Goal: Information Seeking & Learning: Understand process/instructions

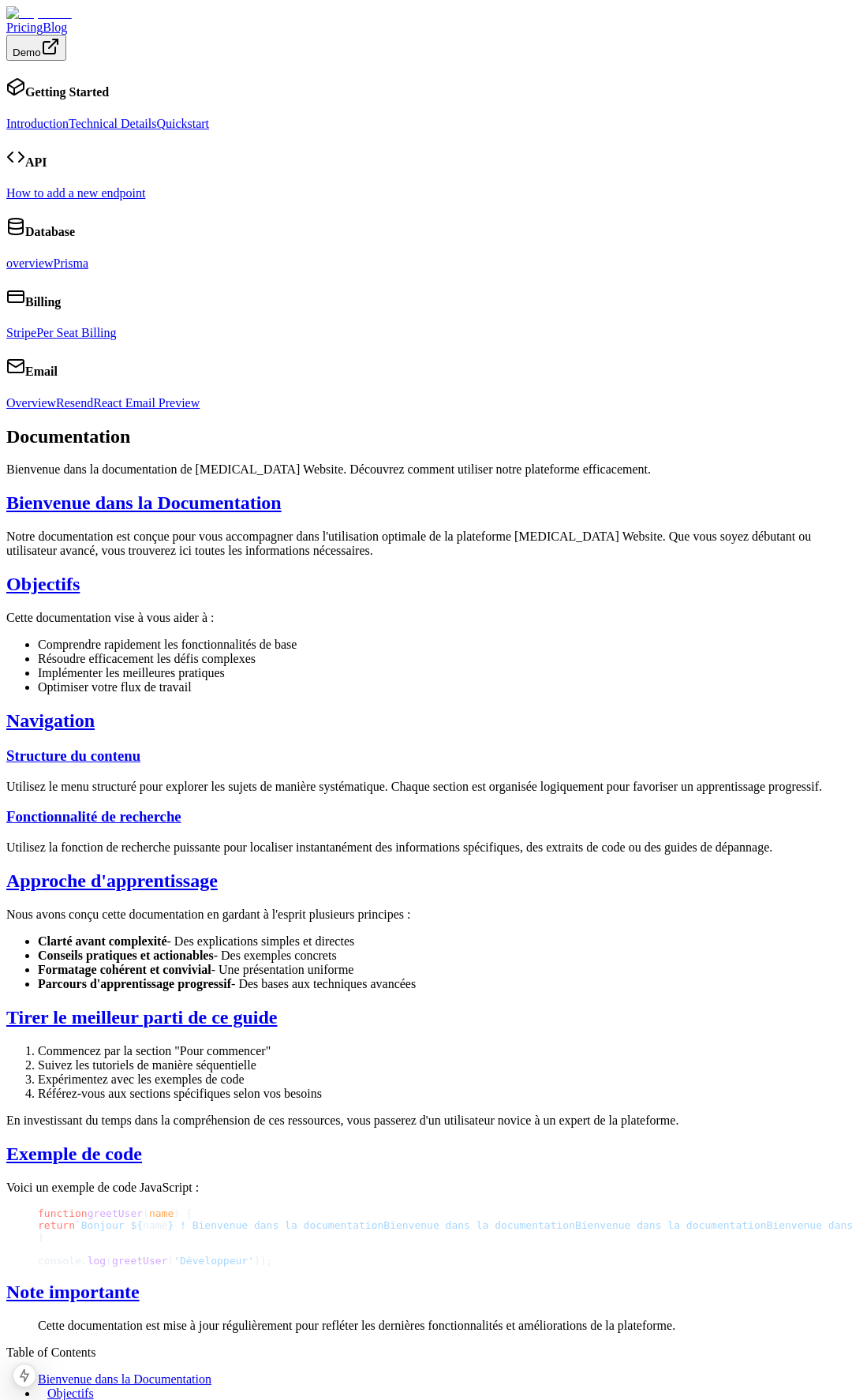
click at [127, 200] on link "How to add a new endpoint" at bounding box center [76, 193] width 139 height 13
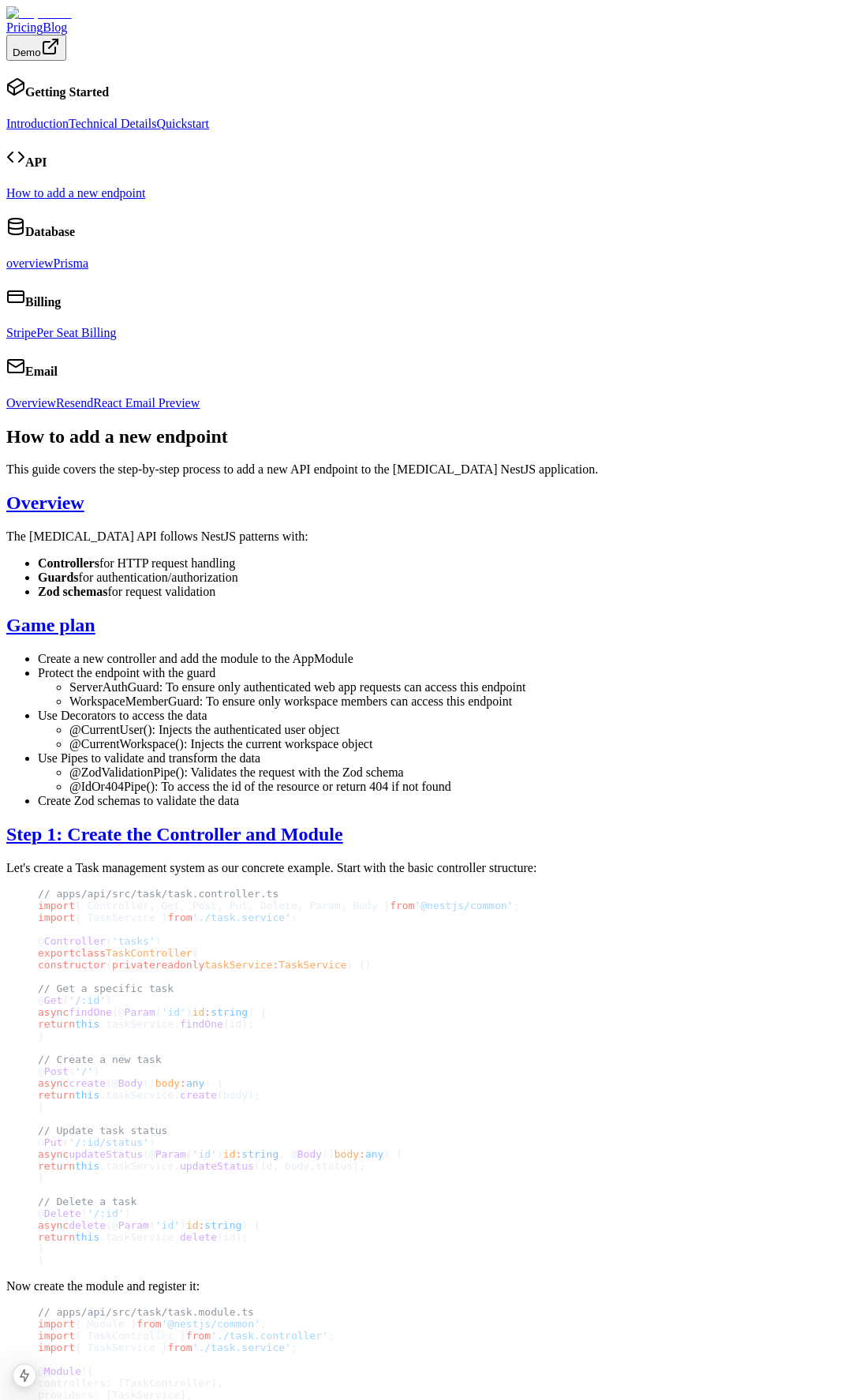
click at [69, 117] on link "Introduction" at bounding box center [38, 123] width 62 height 13
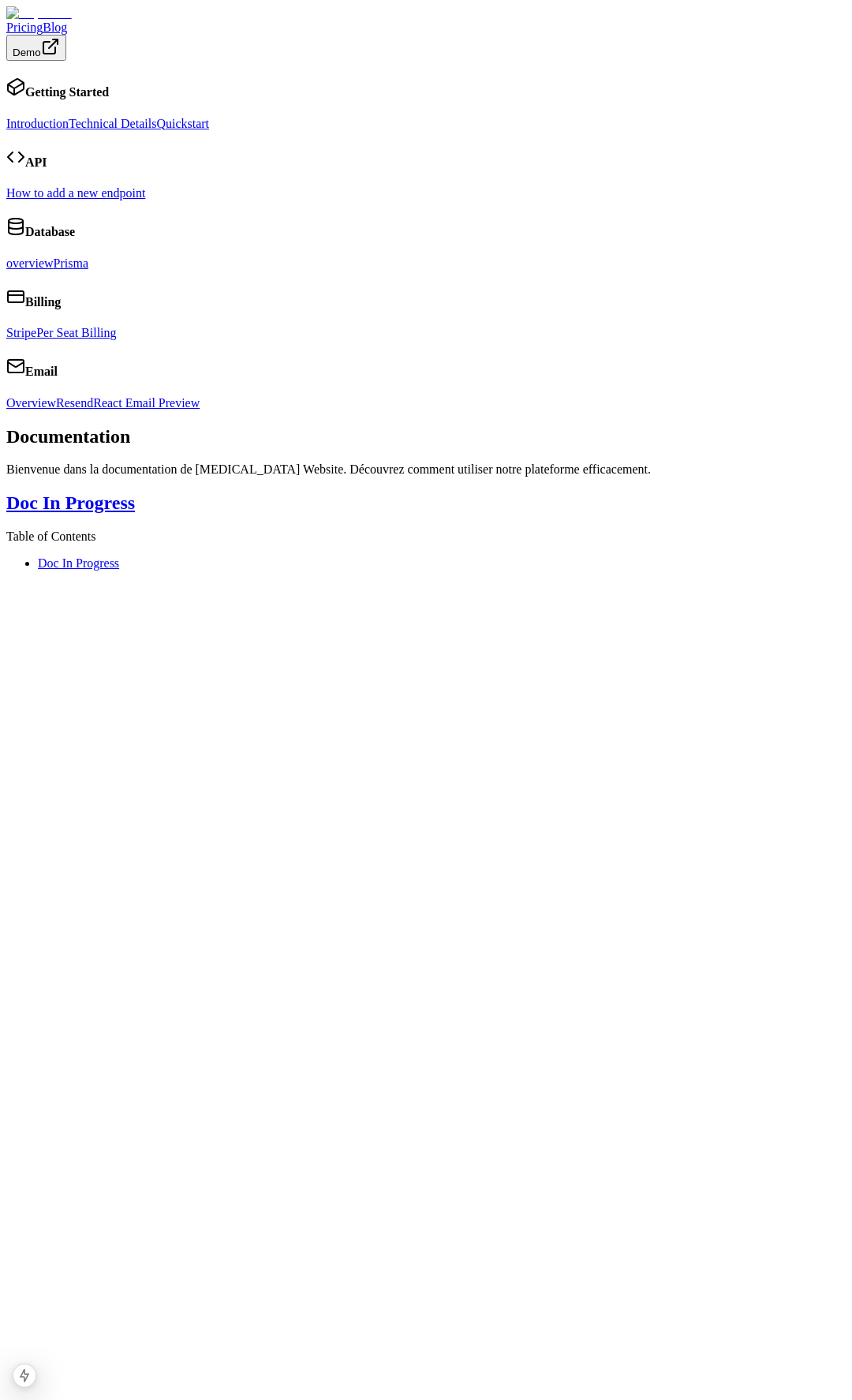
click at [91, 123] on link "Technical Details" at bounding box center [112, 123] width 87 height 13
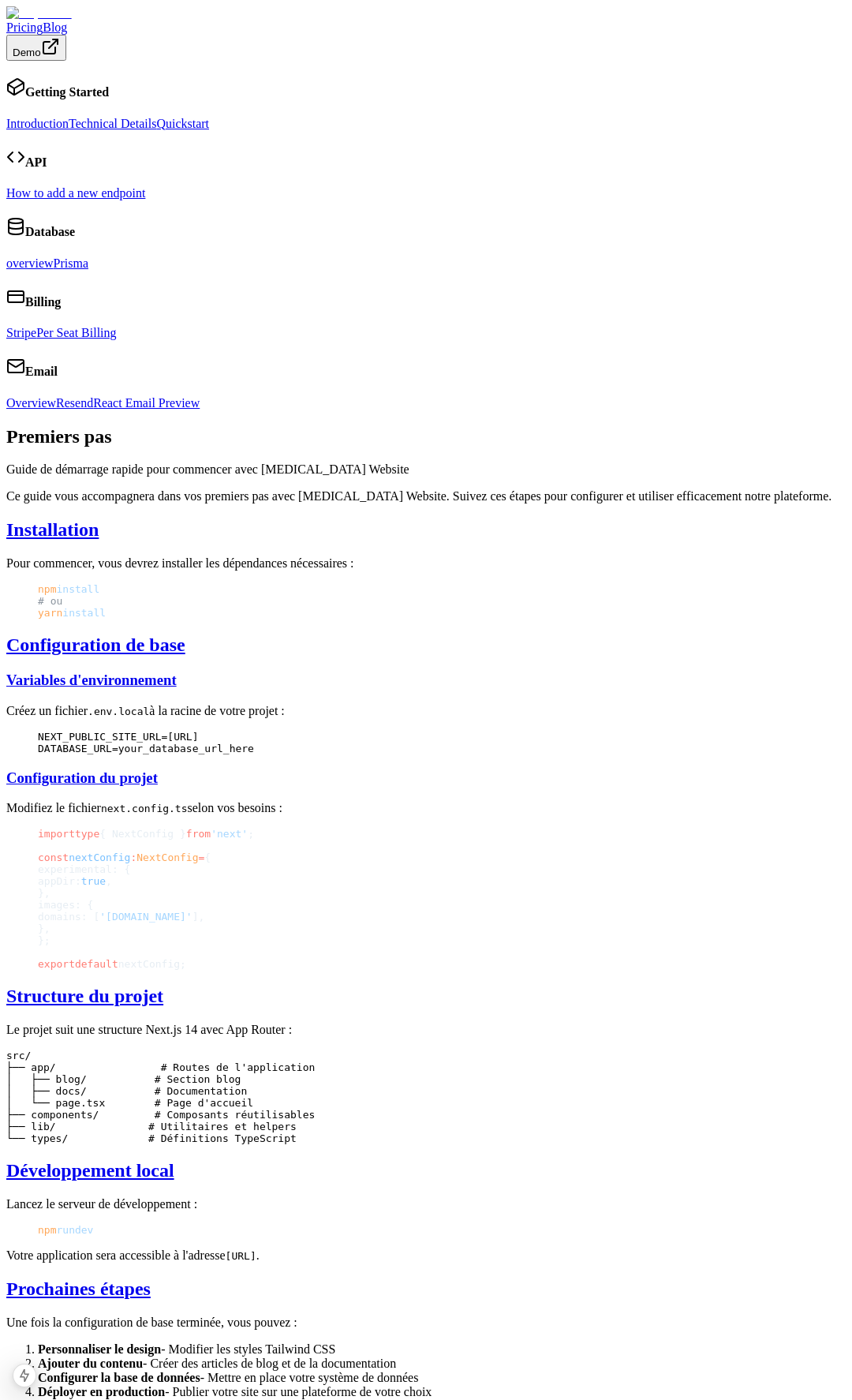
click at [69, 117] on link "Introduction" at bounding box center [38, 123] width 62 height 13
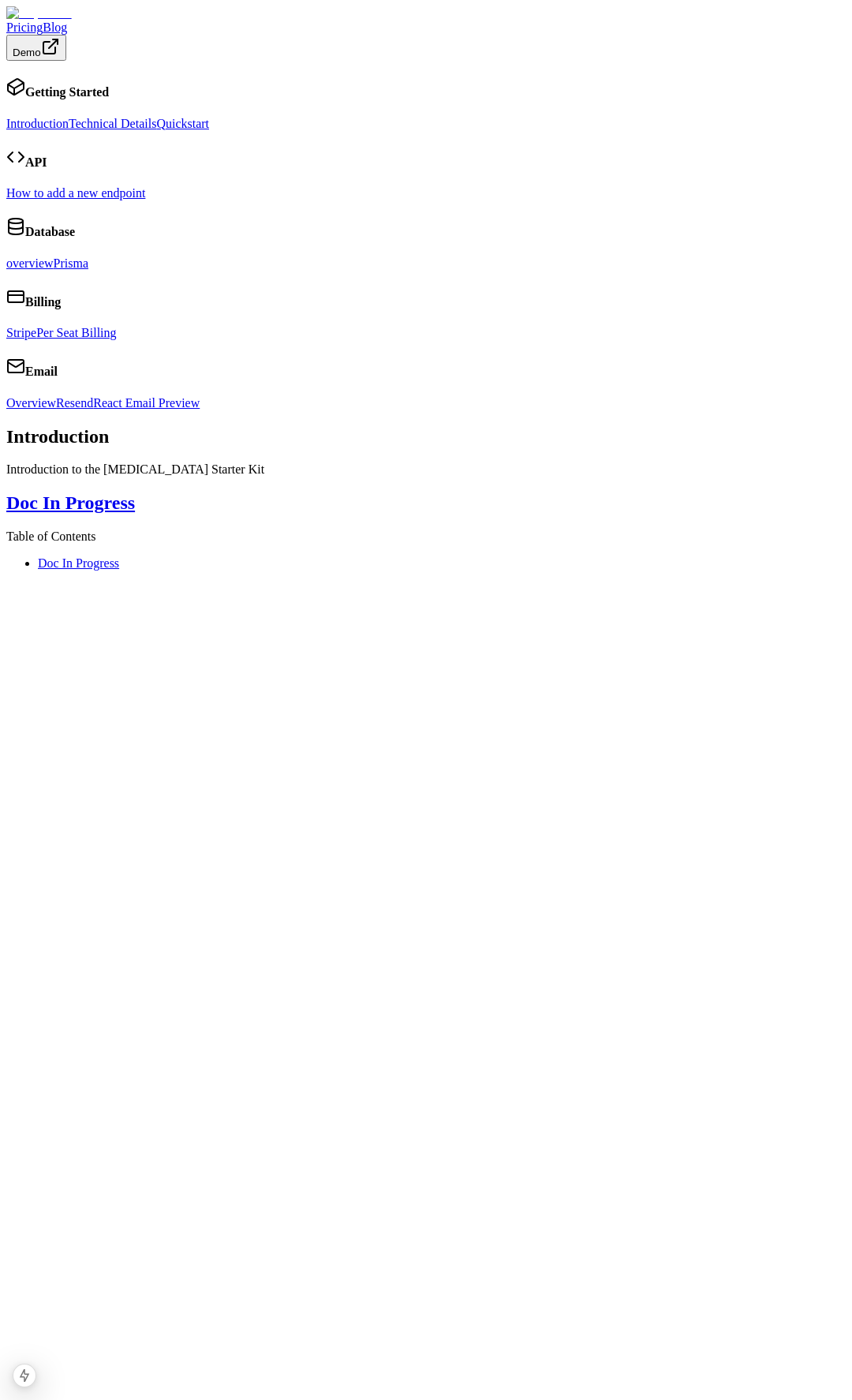
click at [127, 128] on link "Technical Details" at bounding box center [112, 123] width 87 height 13
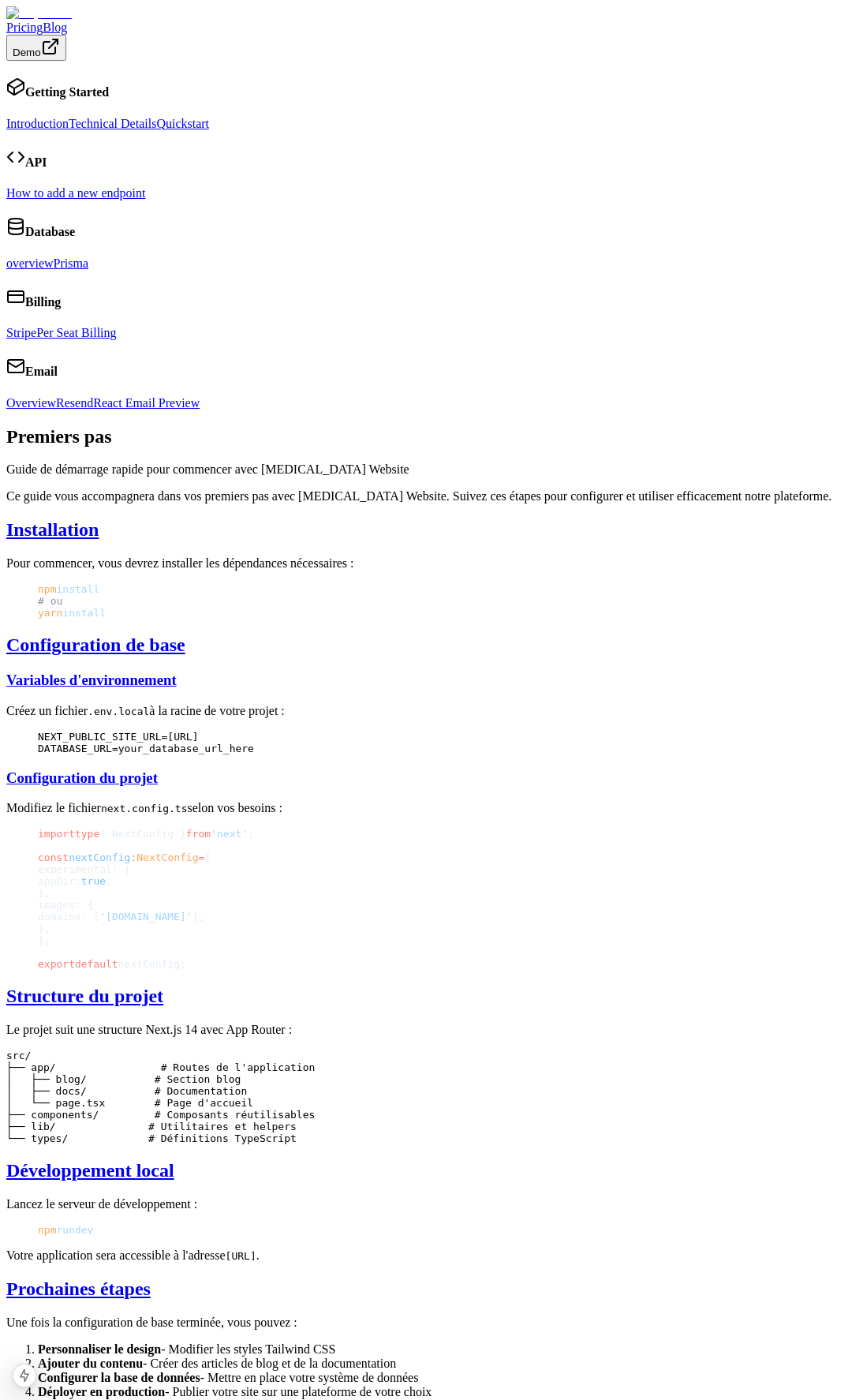
click at [105, 124] on link "Technical Details" at bounding box center [112, 123] width 87 height 13
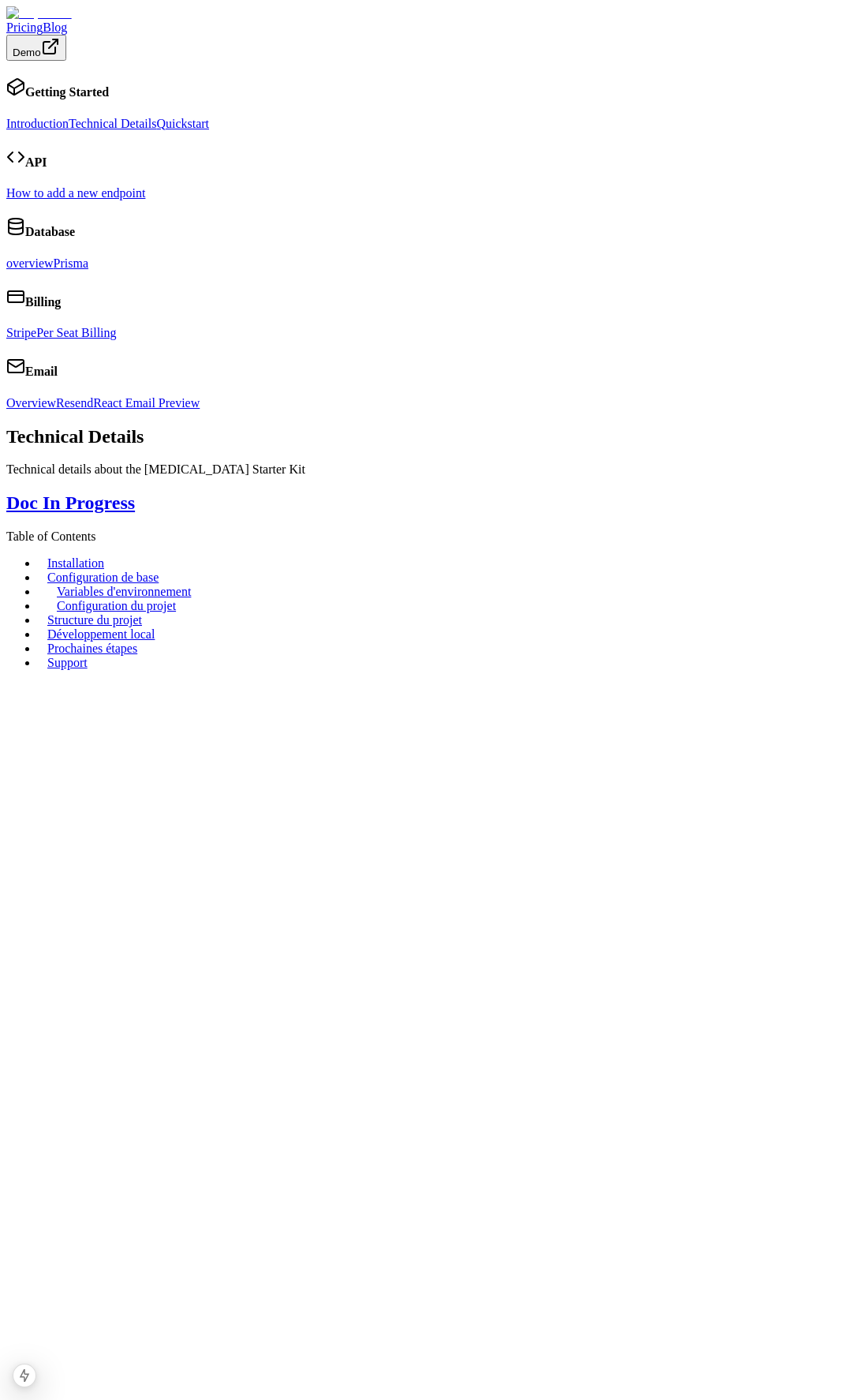
click at [69, 117] on link "Introduction" at bounding box center [38, 123] width 62 height 13
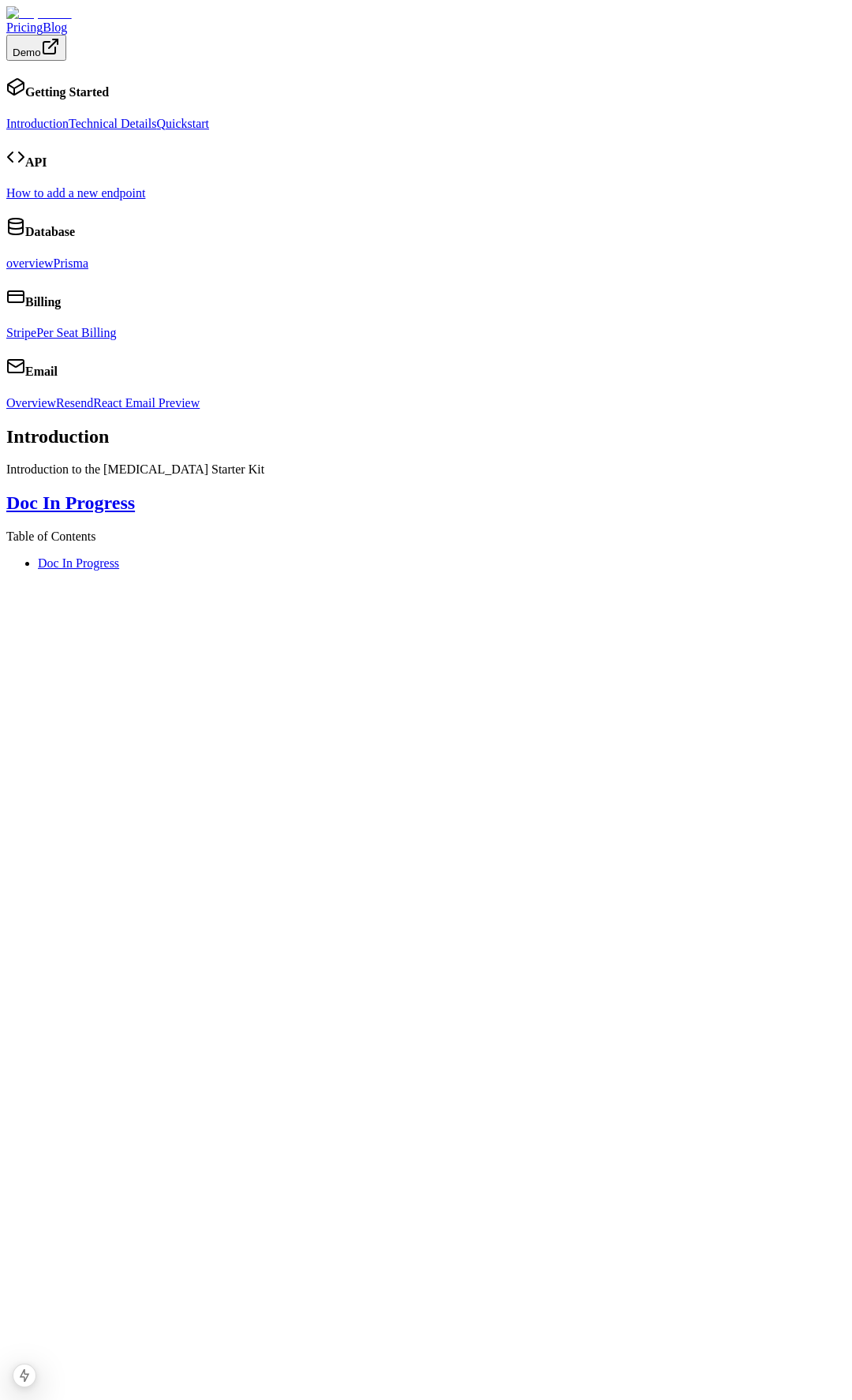
click at [86, 121] on link "Technical Details" at bounding box center [112, 123] width 87 height 13
click at [156, 130] on link "Quickstart" at bounding box center [182, 123] width 53 height 13
click at [82, 124] on link "Technical Details" at bounding box center [112, 123] width 87 height 13
click at [69, 117] on link "Introduction" at bounding box center [38, 123] width 62 height 13
click at [79, 200] on link "How to add a new endpoint" at bounding box center [76, 193] width 139 height 13
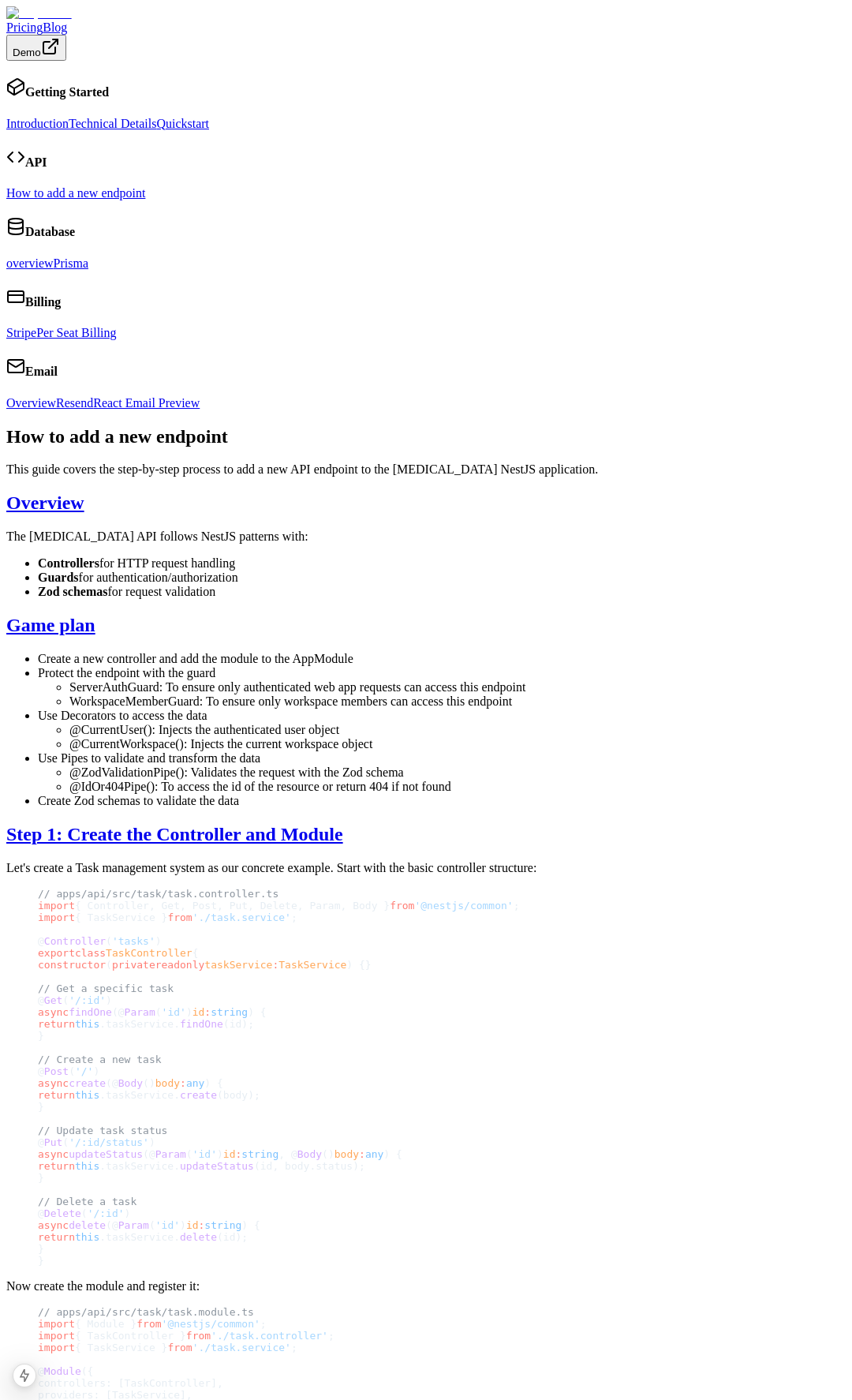
click at [54, 270] on link "overview" at bounding box center [30, 263] width 47 height 13
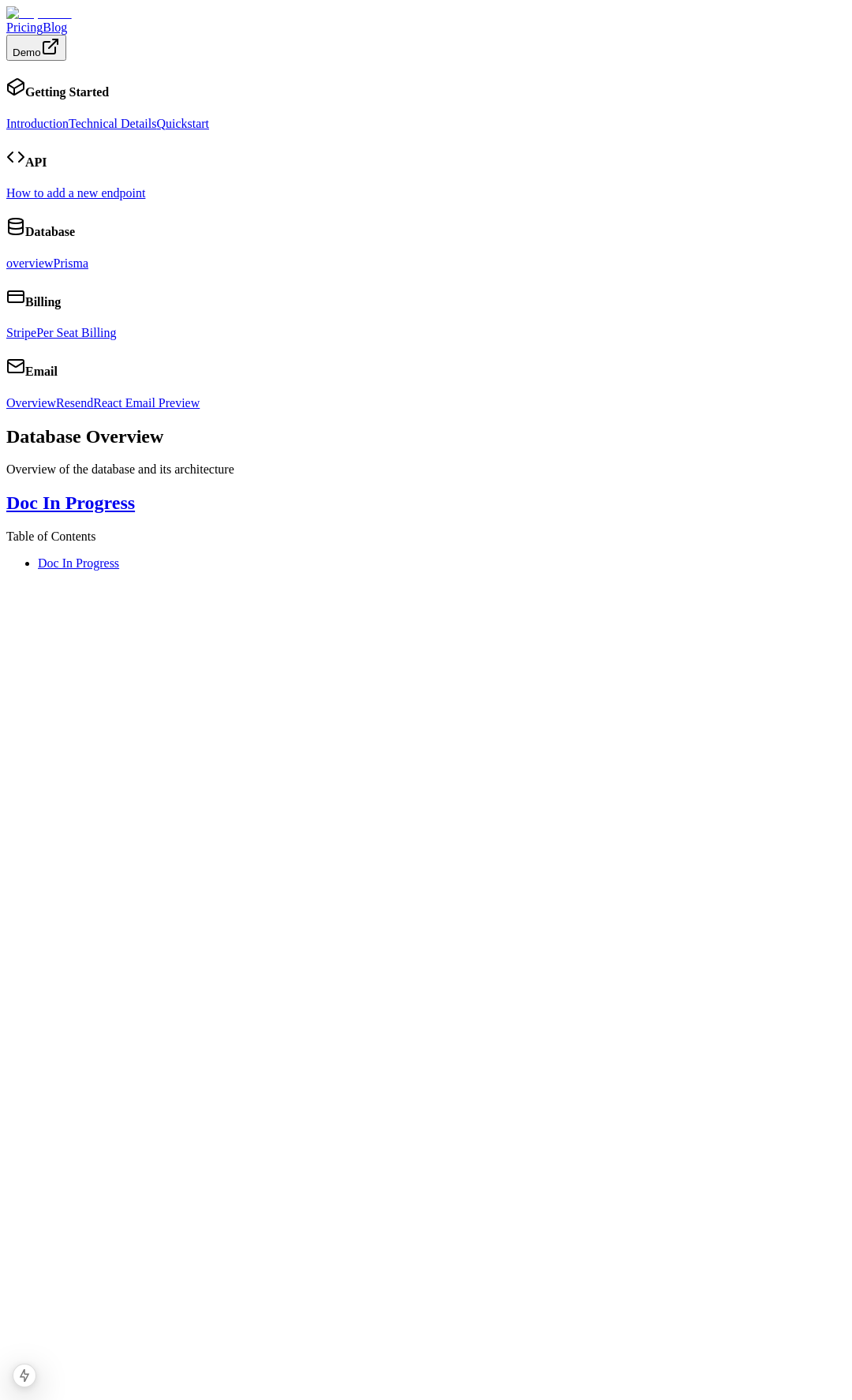
click at [145, 200] on link "How to add a new endpoint" at bounding box center [76, 193] width 139 height 13
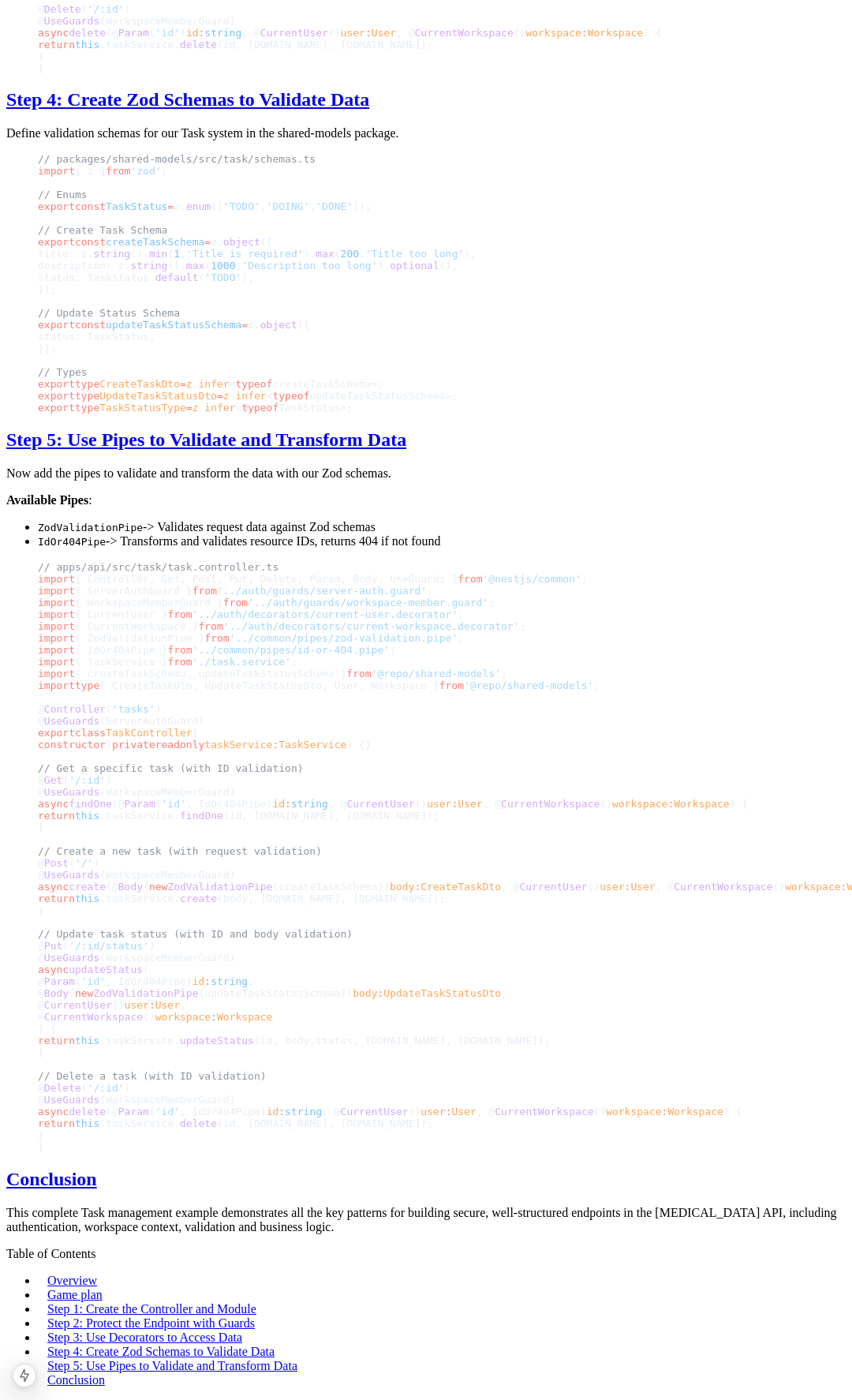
scroll to position [4255, 0]
